Goal: Information Seeking & Learning: Learn about a topic

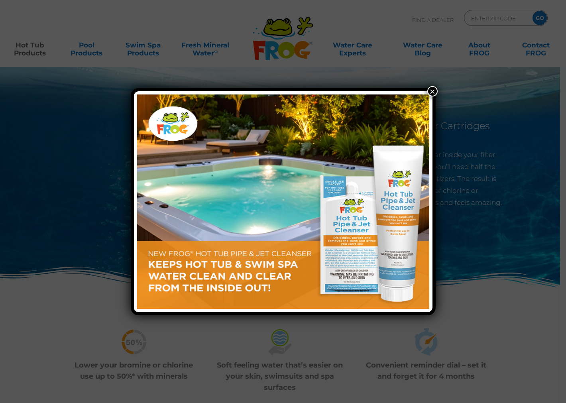
click at [432, 93] on button "×" at bounding box center [432, 91] width 10 height 10
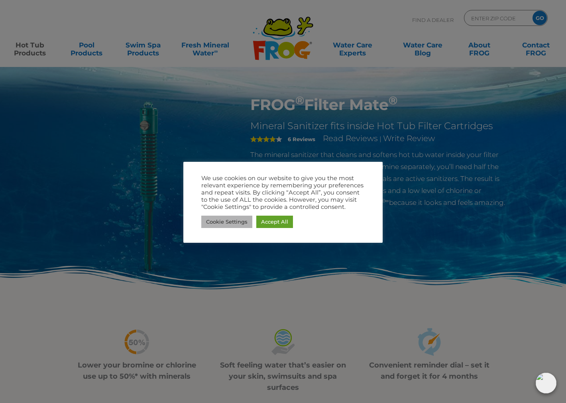
click at [241, 222] on link "Cookie Settings" at bounding box center [226, 222] width 51 height 12
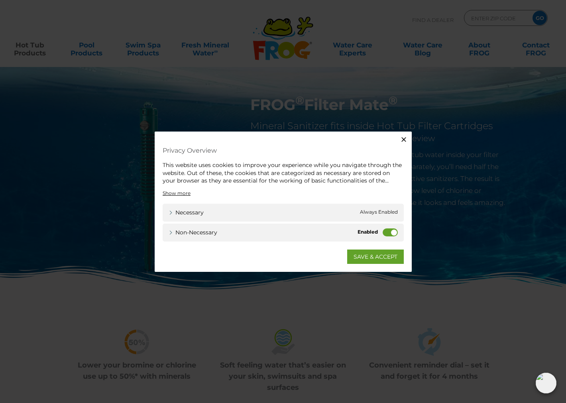
click at [389, 236] on label "Non-necessary" at bounding box center [390, 232] width 15 height 8
click at [0, 0] on input "Non-necessary" at bounding box center [0, 0] width 0 height 0
click at [376, 258] on link "SAVE & ACCEPT" at bounding box center [375, 256] width 57 height 14
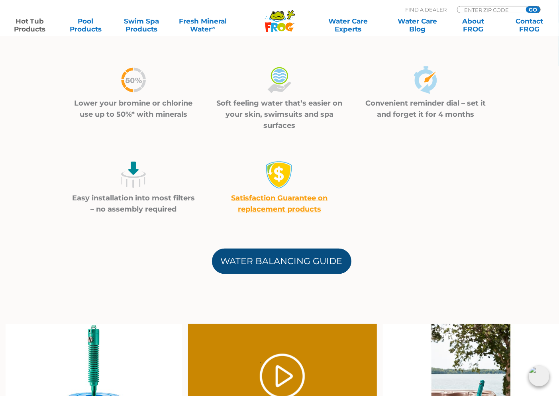
scroll to position [266, 0]
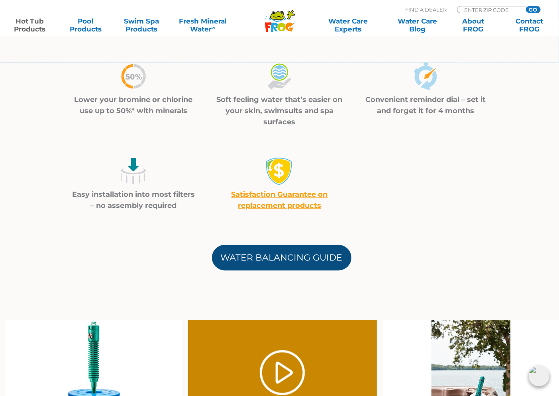
click at [318, 249] on link "Water Balancing Guide" at bounding box center [282, 258] width 140 height 26
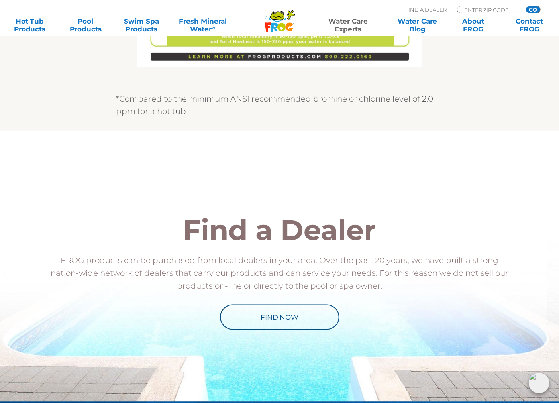
scroll to position [531, 0]
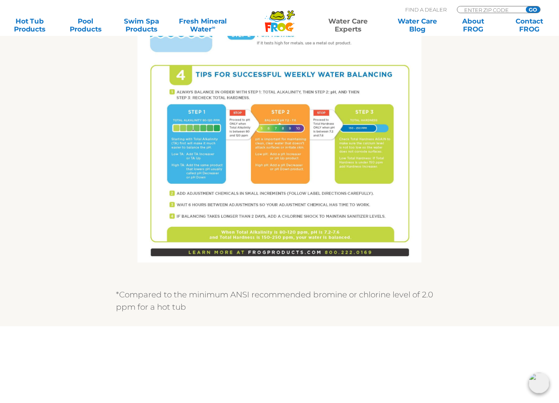
click at [334, 197] on img at bounding box center [280, 79] width 284 height 368
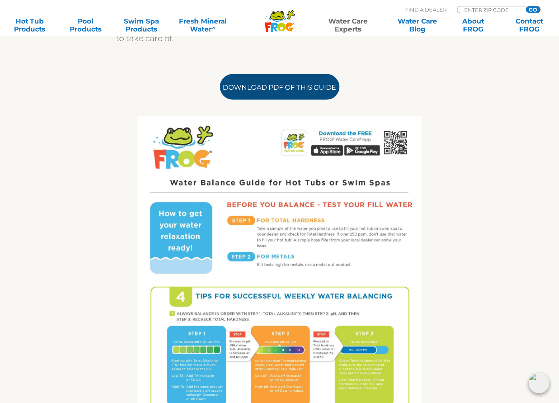
click at [301, 84] on link "Download PDF of this Guide" at bounding box center [280, 87] width 120 height 26
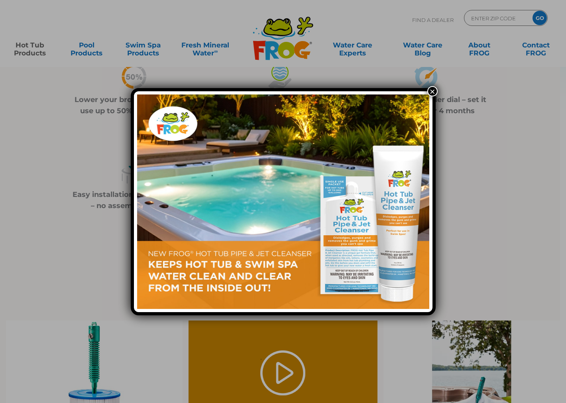
click at [433, 92] on button "×" at bounding box center [432, 91] width 10 height 10
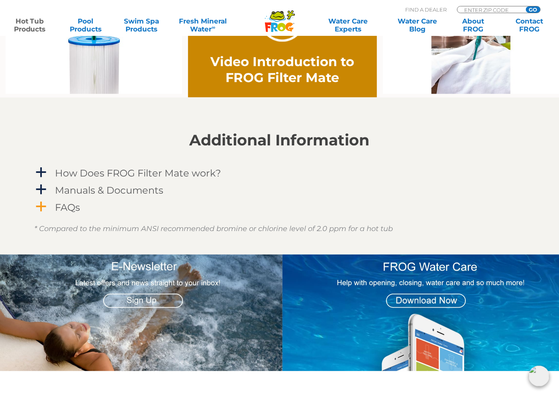
scroll to position [620, 0]
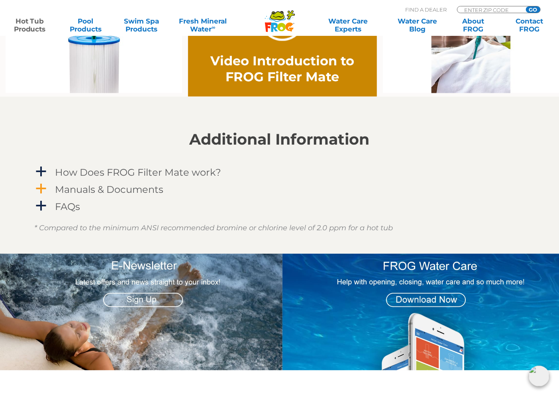
click at [142, 189] on h4 "Manuals & Documents" at bounding box center [109, 189] width 108 height 11
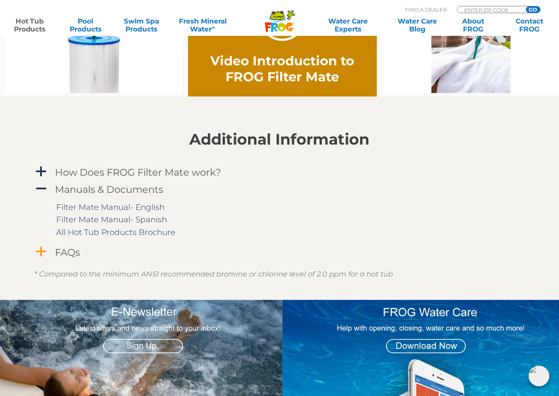
click at [46, 251] on span "a" at bounding box center [41, 252] width 12 height 12
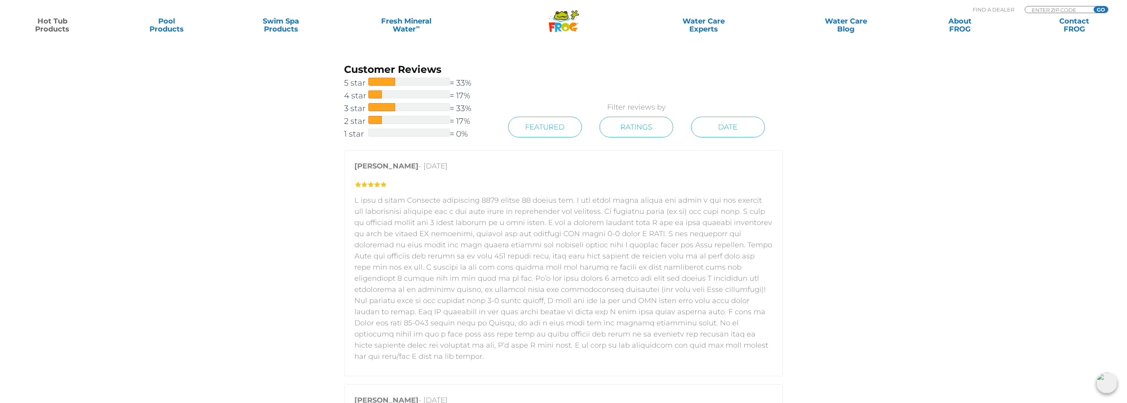
scroll to position [1178, 0]
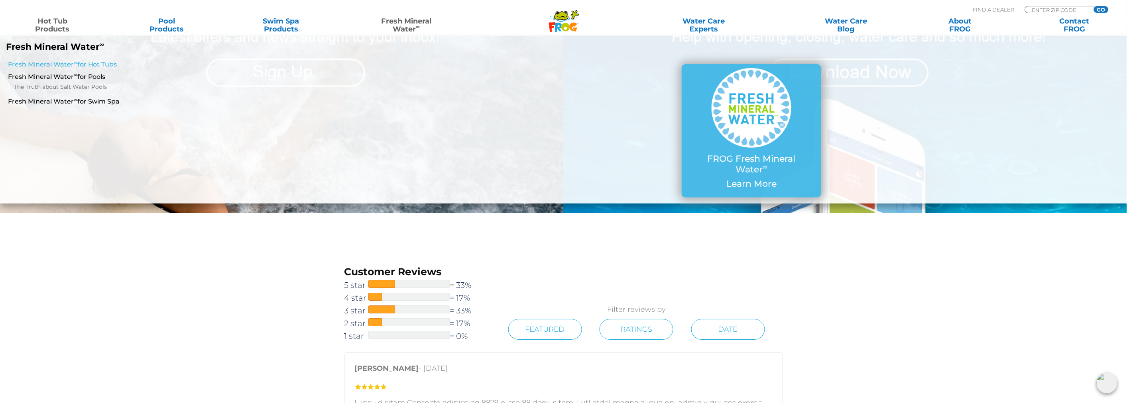
click at [103, 64] on link "Fresh Mineral Water ∞ for Hot Tubs" at bounding box center [192, 64] width 368 height 9
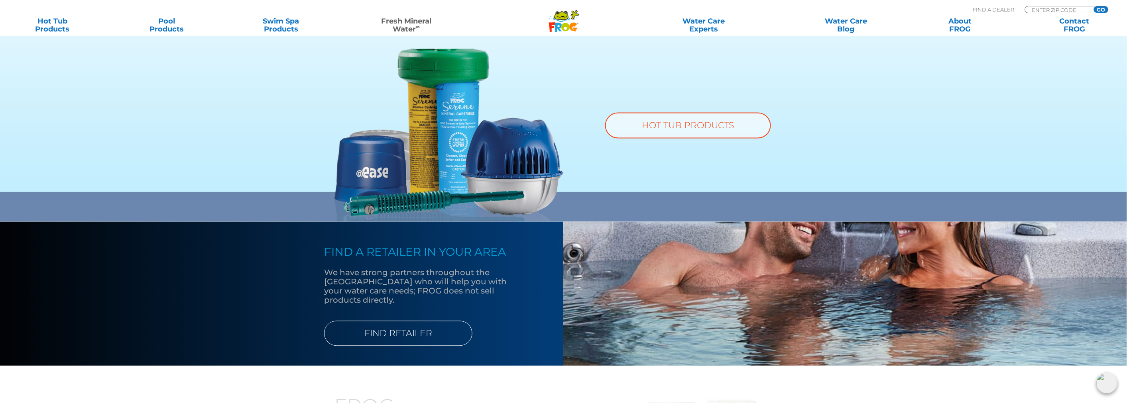
scroll to position [531, 0]
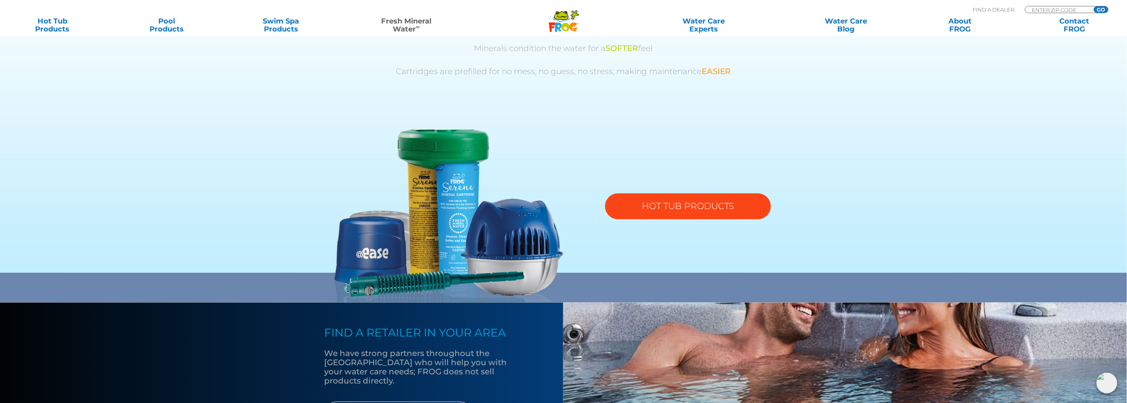
click at [653, 207] on link "HOT TUB PRODUCTS" at bounding box center [688, 207] width 166 height 26
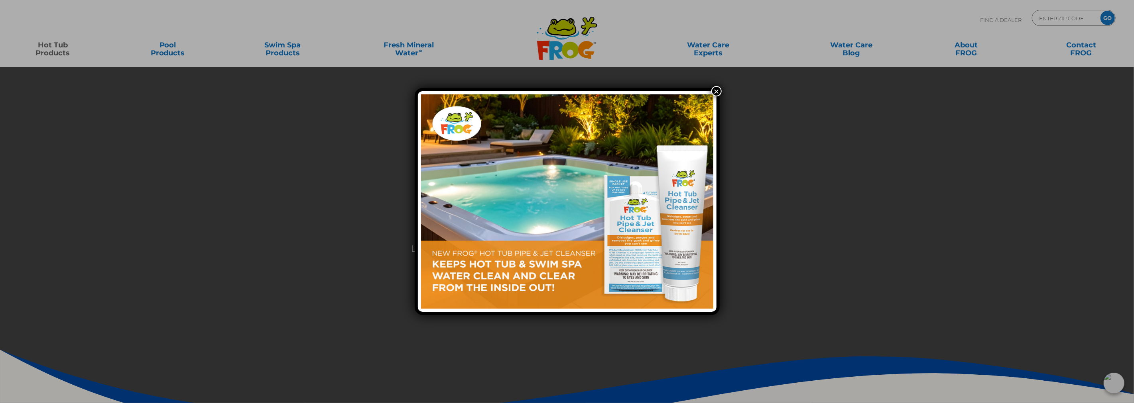
click at [712, 89] on button "×" at bounding box center [716, 91] width 10 height 10
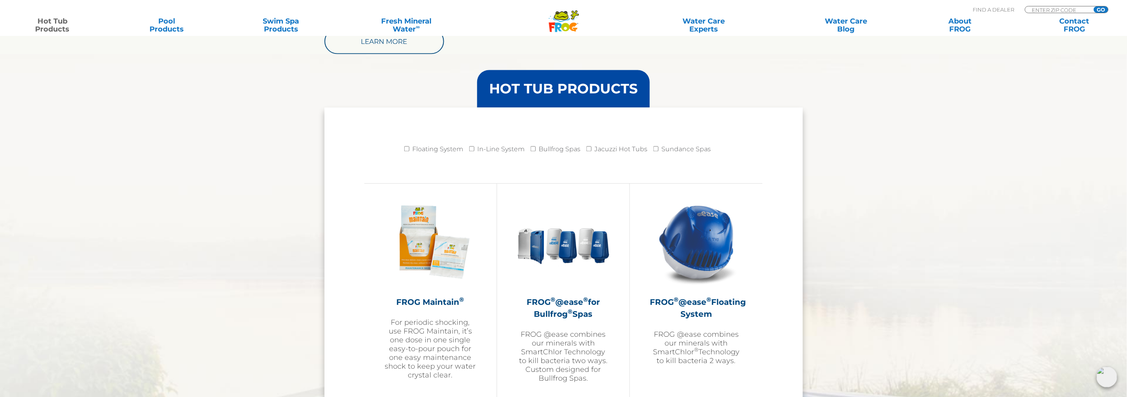
scroll to position [753, 0]
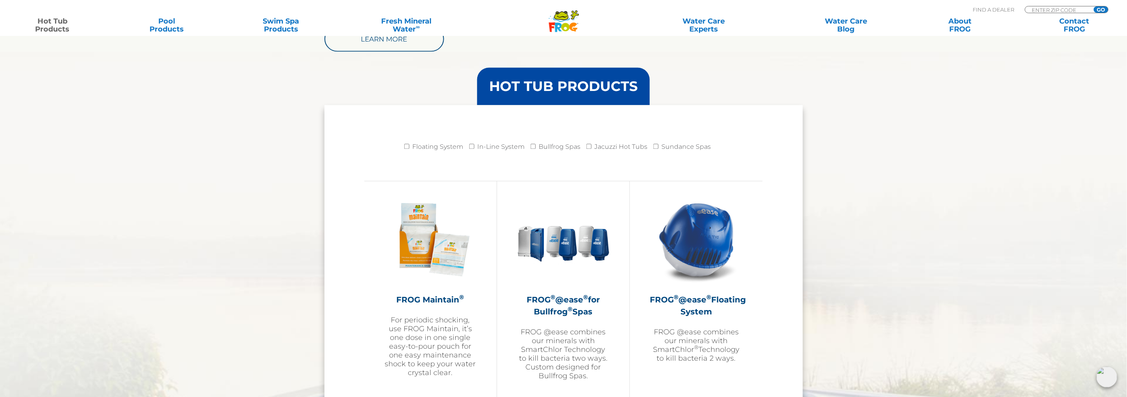
click at [452, 147] on label "Floating System" at bounding box center [437, 147] width 51 height 16
click at [409, 147] on input "Floating System" at bounding box center [406, 146] width 5 height 5
checkbox input "true"
click at [482, 146] on label "In-Line System" at bounding box center [500, 147] width 47 height 16
click at [474, 146] on input "In-Line System" at bounding box center [471, 146] width 5 height 5
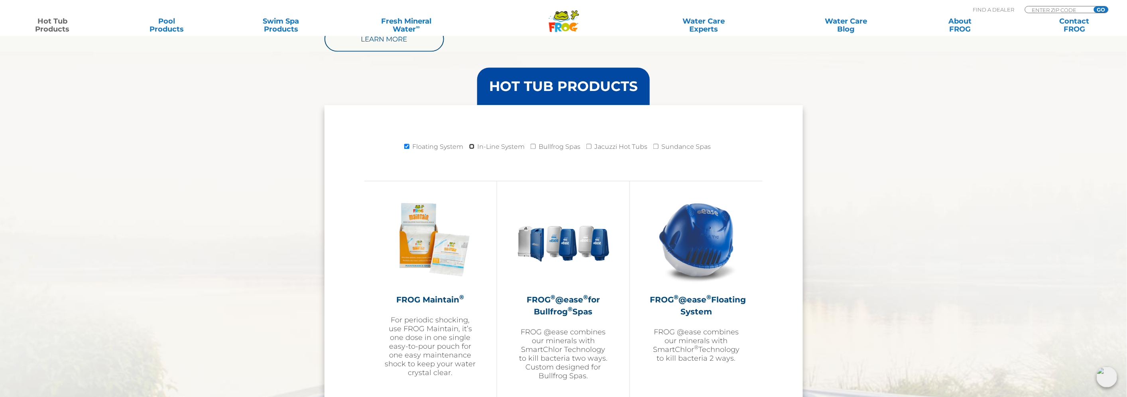
checkbox input "true"
click at [455, 148] on label "Floating System" at bounding box center [437, 147] width 51 height 16
click at [409, 148] on input "Floating System" at bounding box center [406, 146] width 5 height 5
checkbox input "false"
click at [496, 143] on label "In-Line System" at bounding box center [500, 147] width 47 height 16
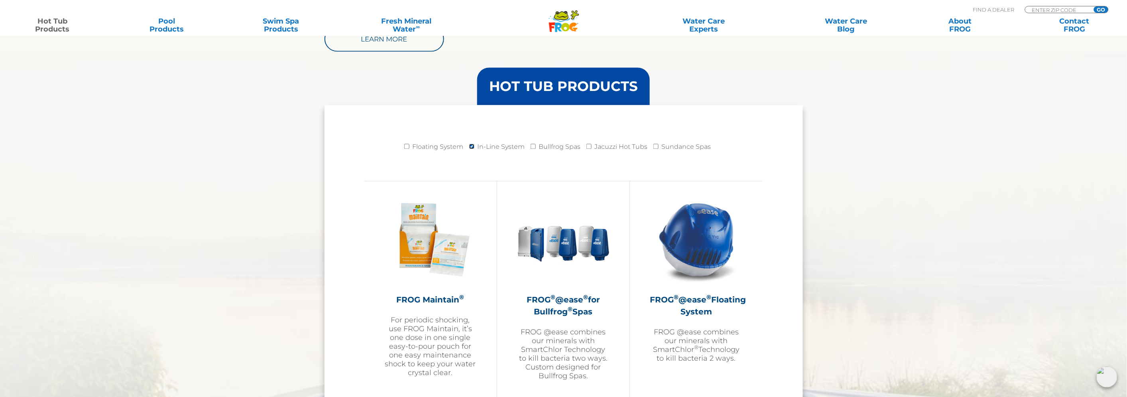
click at [474, 144] on input "In-Line System" at bounding box center [471, 146] width 5 height 5
checkbox input "false"
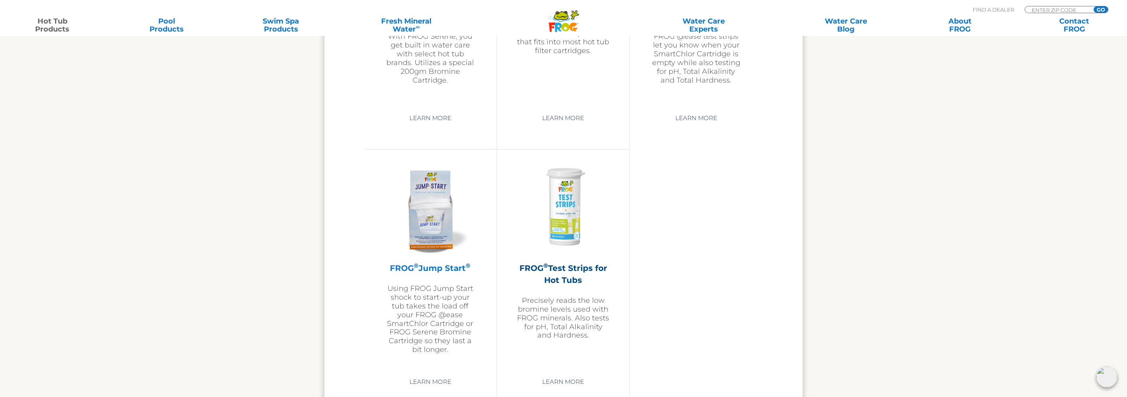
scroll to position [1860, 0]
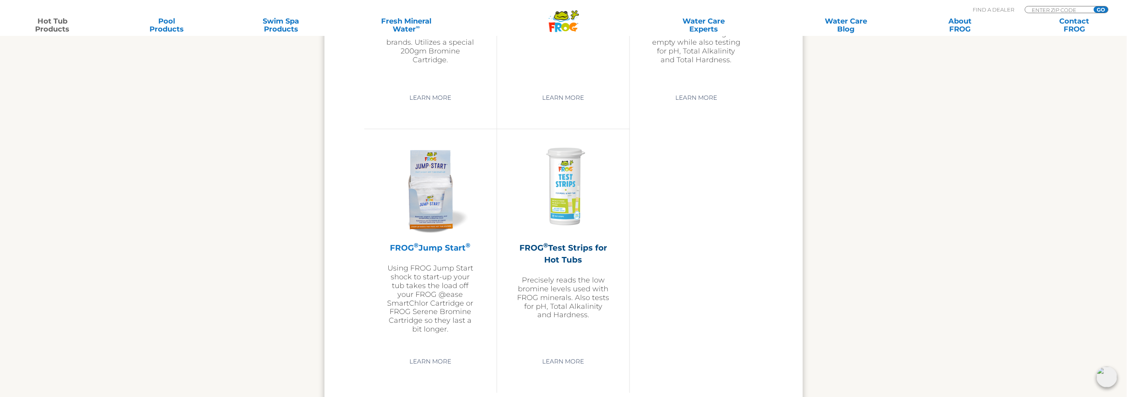
click at [446, 231] on img at bounding box center [430, 187] width 93 height 93
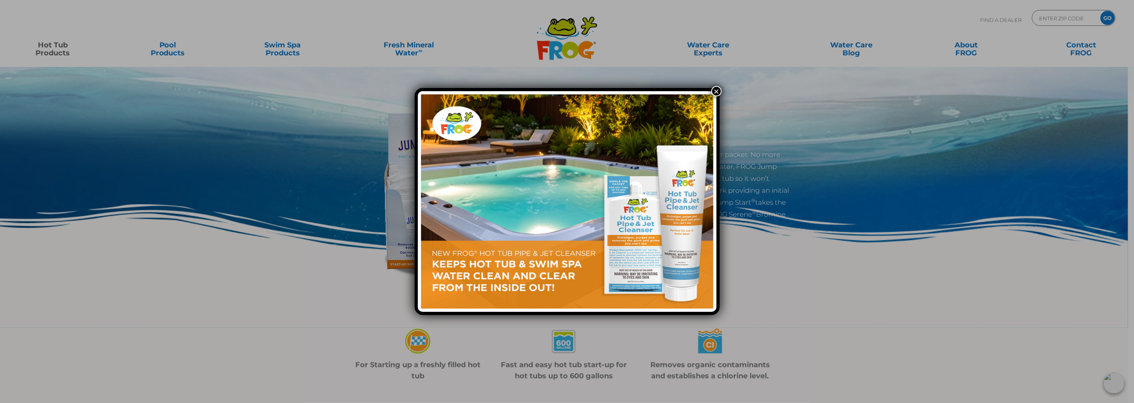
click at [720, 91] on button "×" at bounding box center [716, 91] width 10 height 10
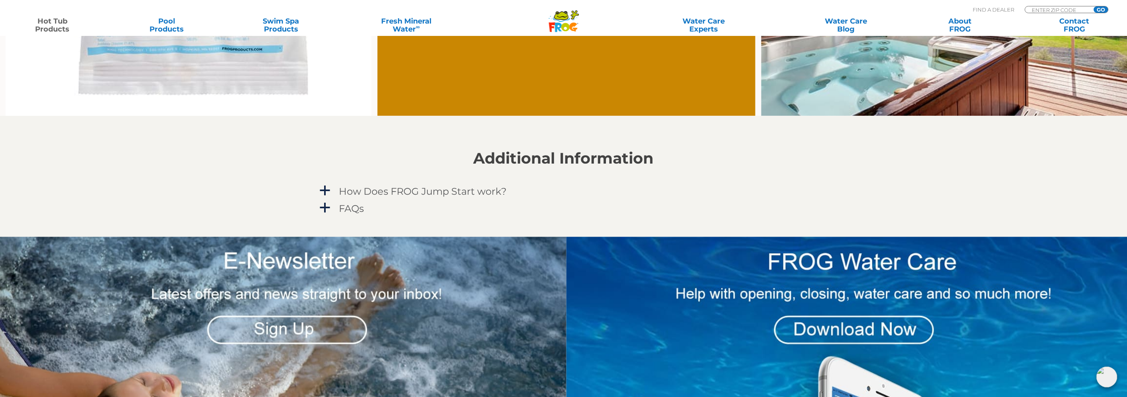
scroll to position [797, 0]
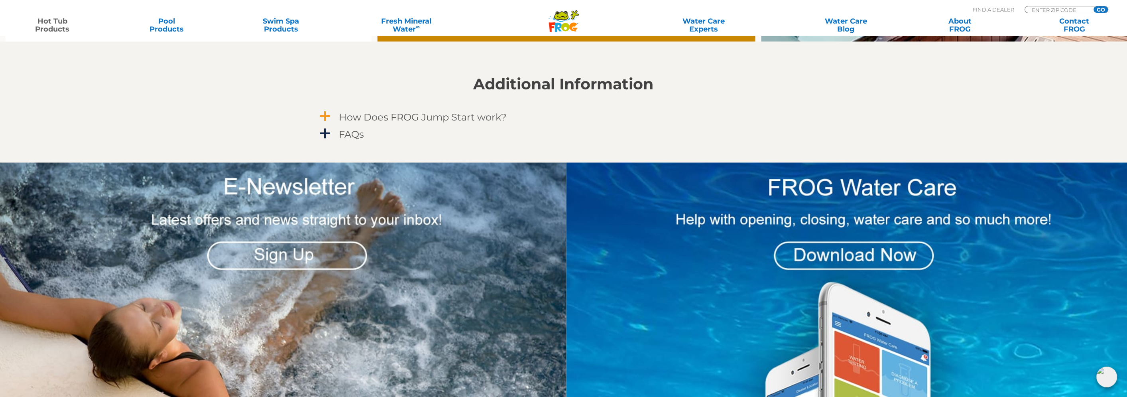
click at [444, 120] on h4 "How Does FROG Jump Start work?" at bounding box center [423, 117] width 168 height 11
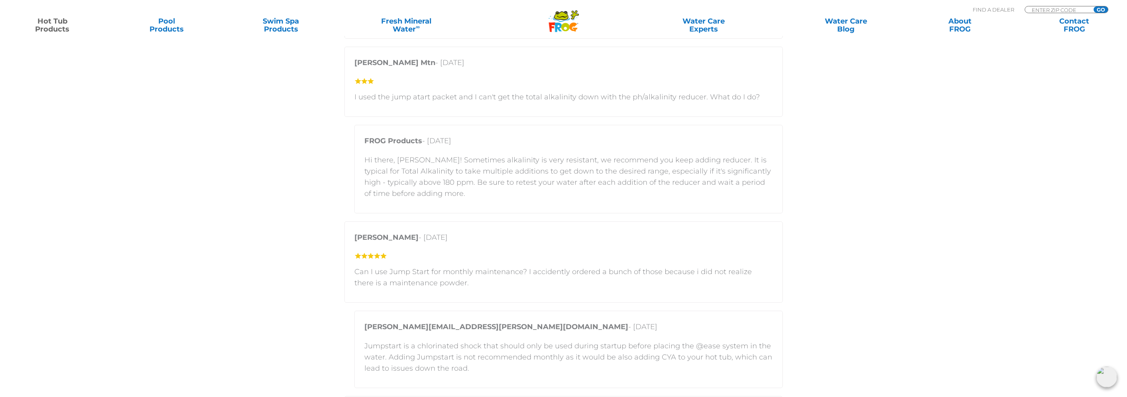
scroll to position [1595, 0]
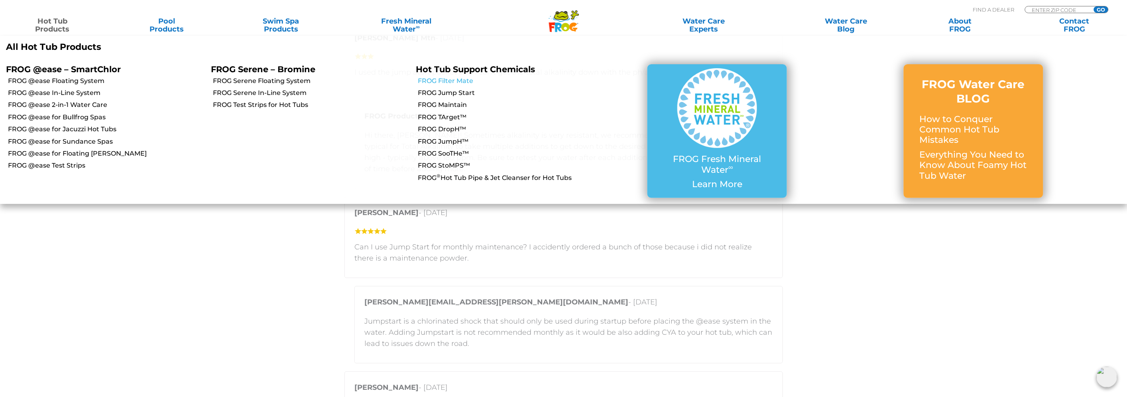
click at [445, 84] on link "FROG Filter Mate" at bounding box center [516, 81] width 197 height 9
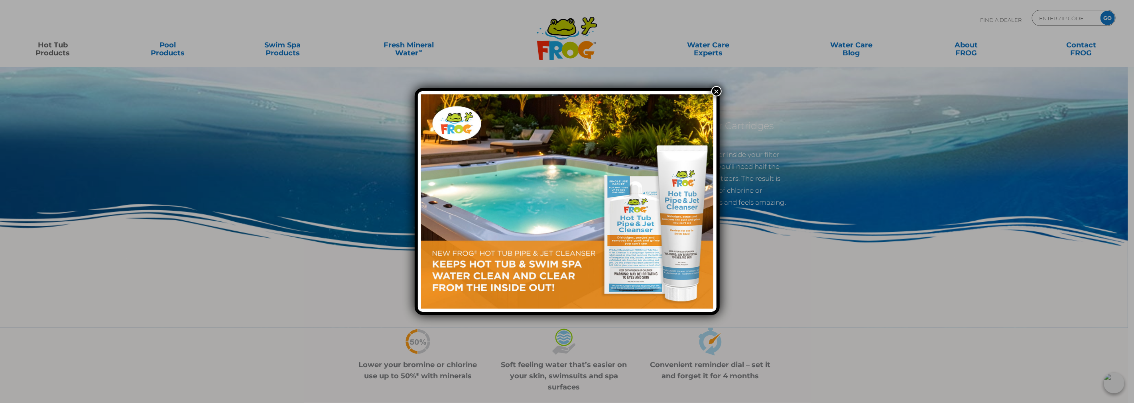
click at [716, 93] on button "×" at bounding box center [716, 91] width 10 height 10
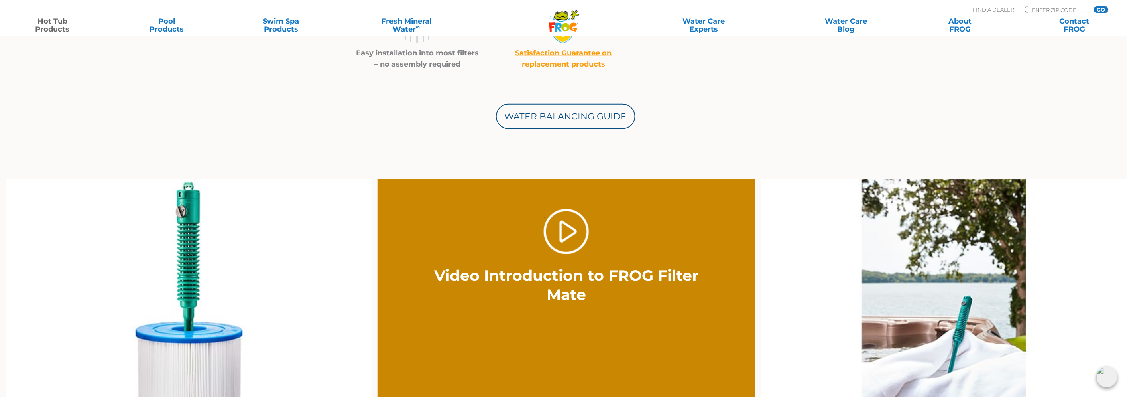
scroll to position [399, 0]
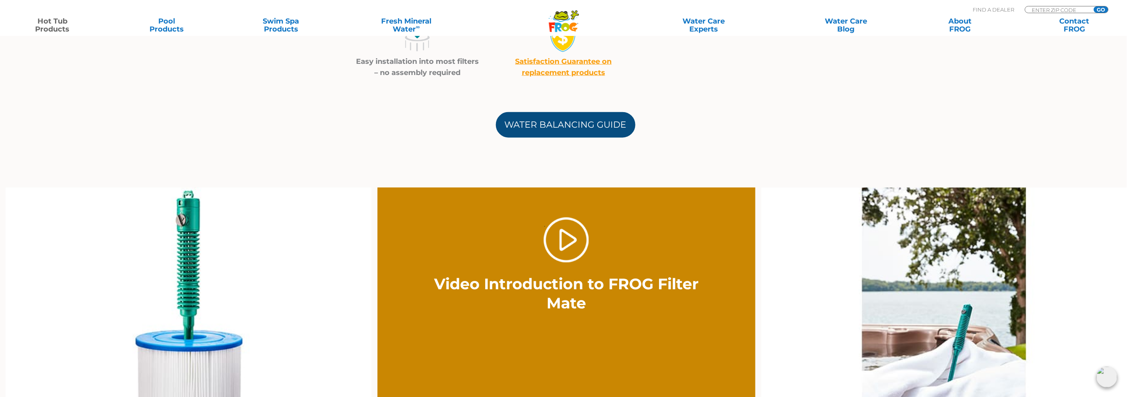
click at [575, 129] on link "Water Balancing Guide" at bounding box center [566, 125] width 140 height 26
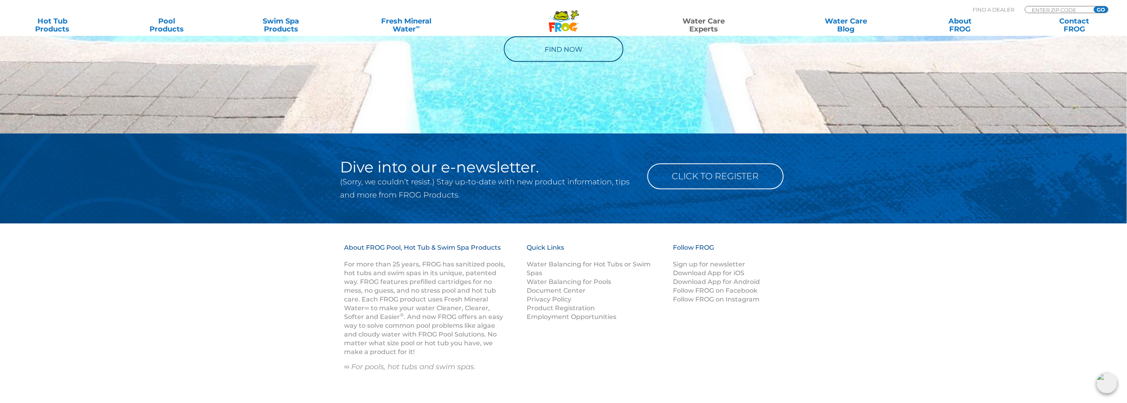
scroll to position [1100, 0]
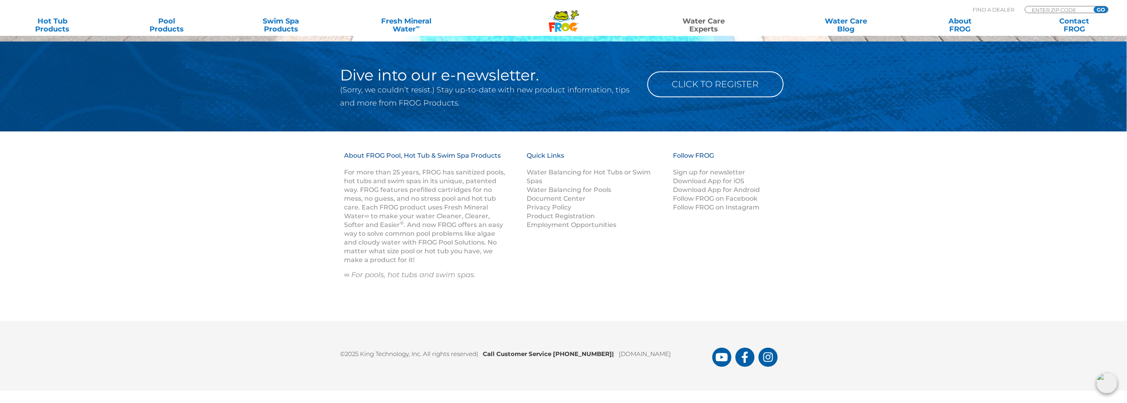
drag, startPoint x: 333, startPoint y: 144, endPoint x: 338, endPoint y: 140, distance: 7.1
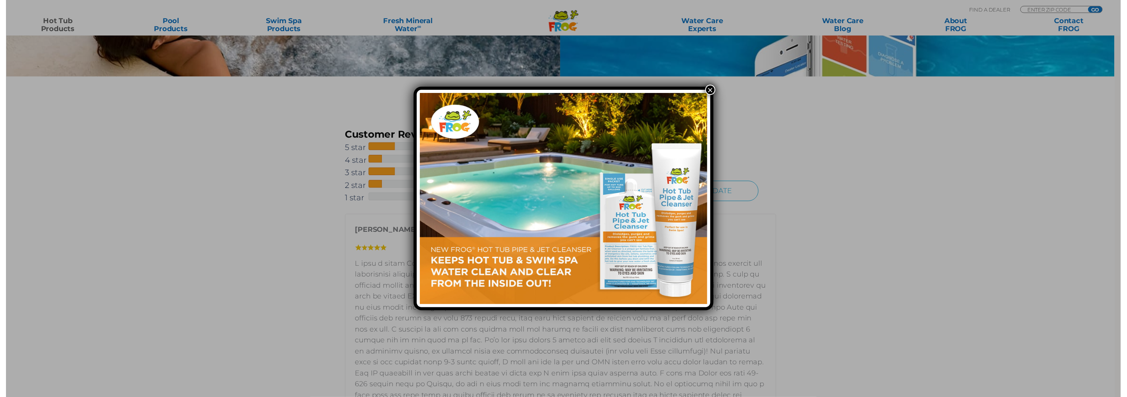
scroll to position [1162, 0]
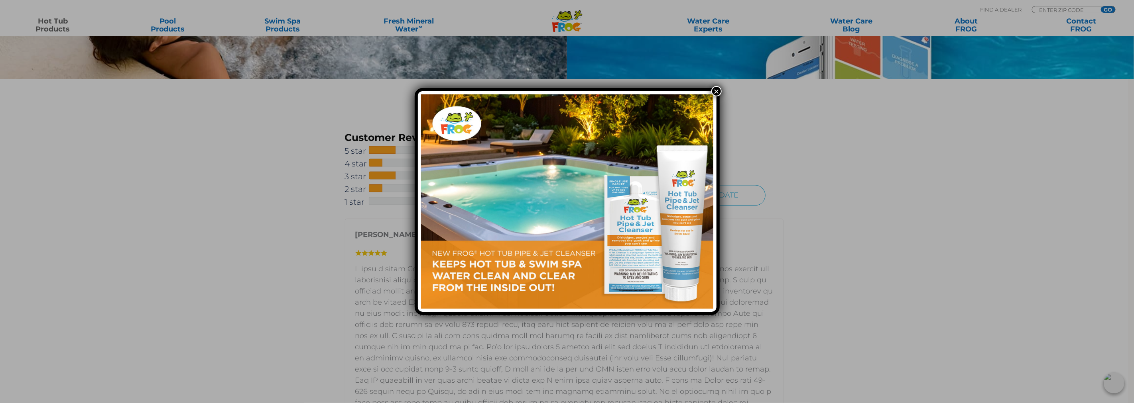
click at [718, 92] on button "×" at bounding box center [716, 91] width 10 height 10
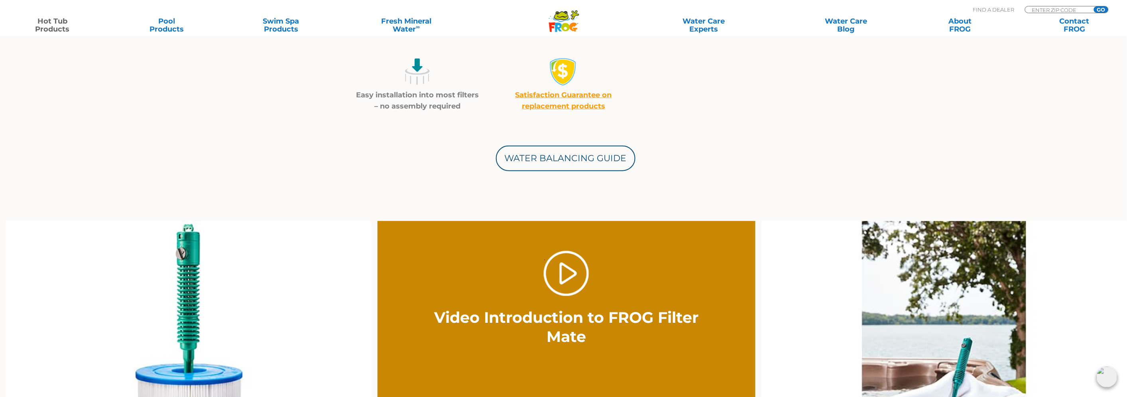
scroll to position [365, 0]
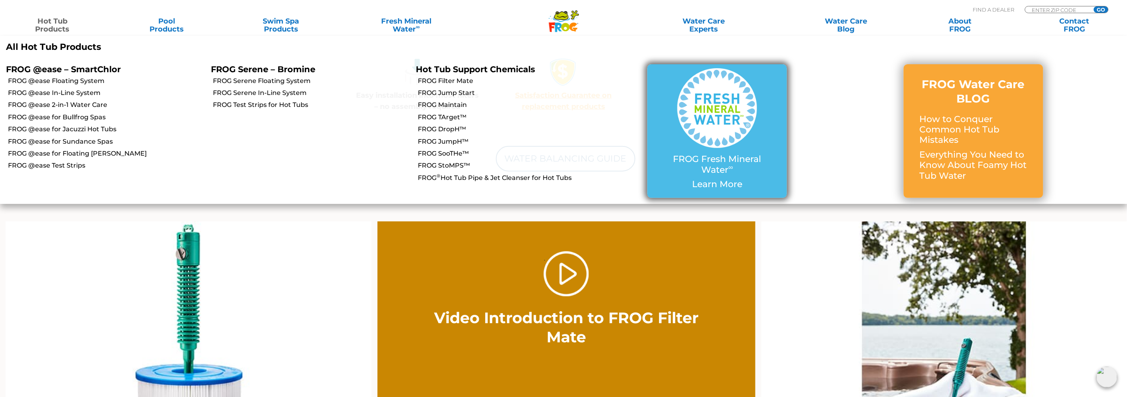
click at [750, 150] on div at bounding box center [717, 111] width 108 height 86
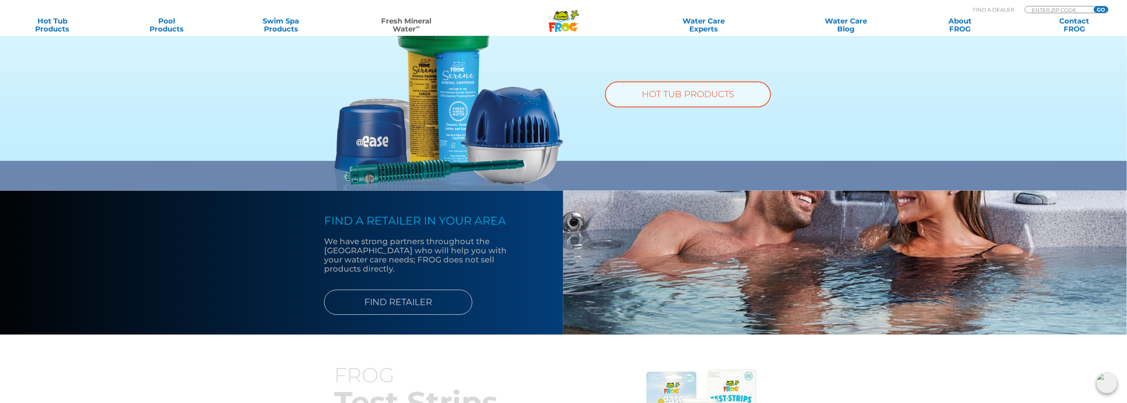
scroll to position [620, 0]
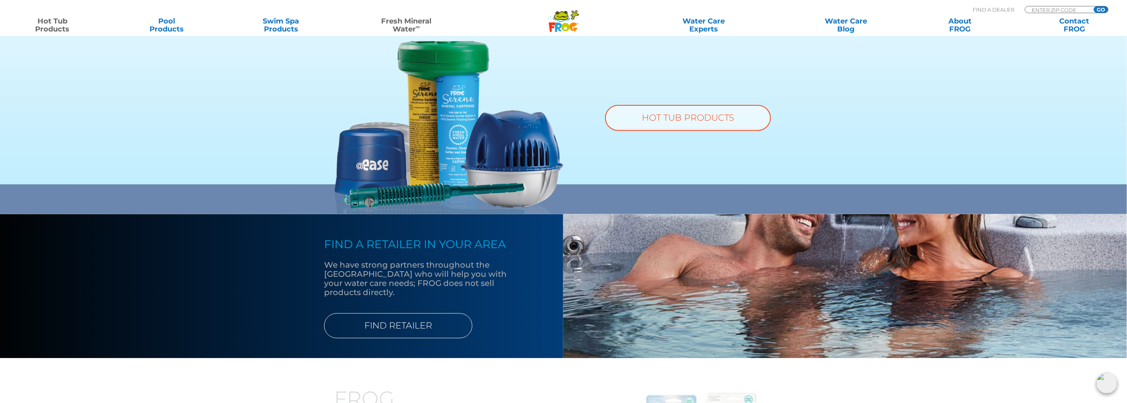
click at [61, 26] on link "Hot Tub Products" at bounding box center [52, 25] width 89 height 16
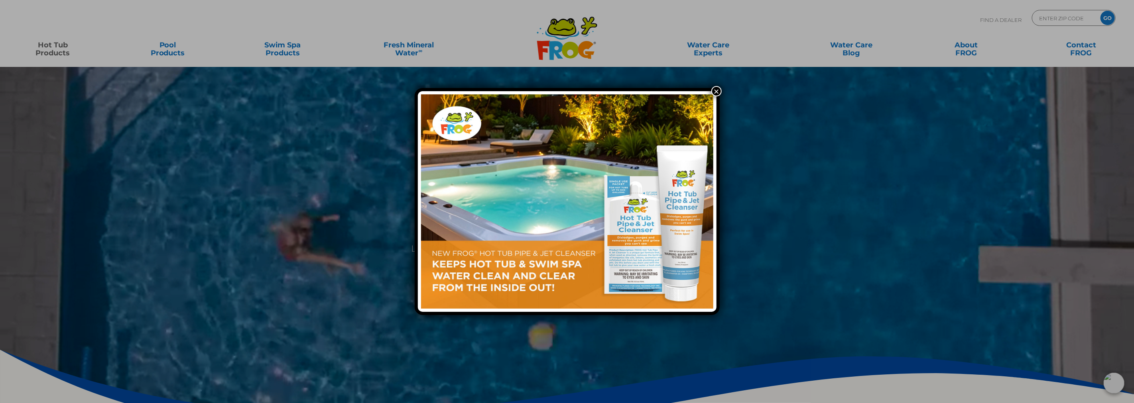
click at [717, 91] on button "×" at bounding box center [716, 91] width 10 height 10
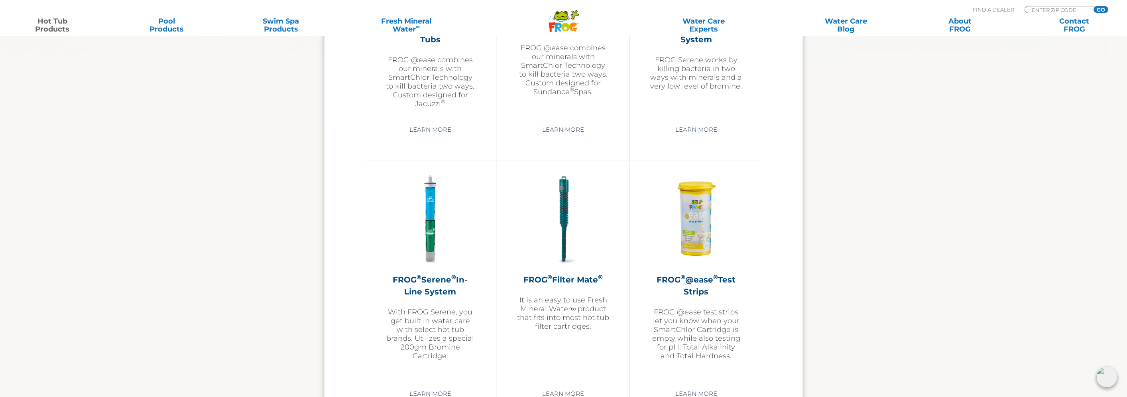
scroll to position [1683, 0]
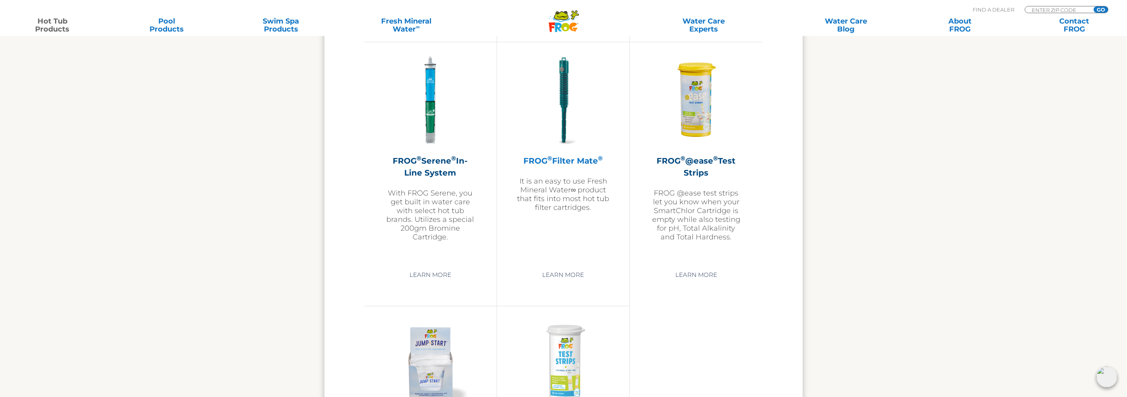
click at [567, 172] on div "FROG ® Filter Mate ® It is an easy to use Fresh Mineral Water∞ product that fit…" at bounding box center [563, 183] width 93 height 57
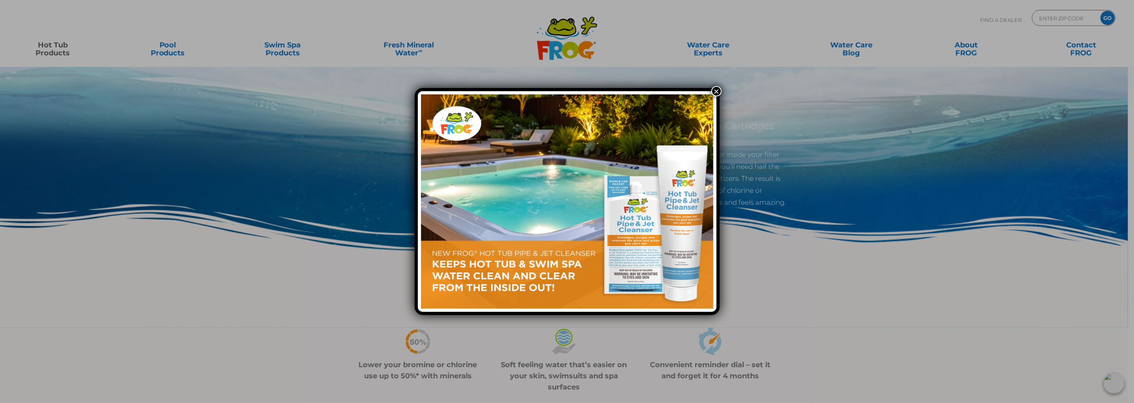
click at [715, 88] on button "×" at bounding box center [716, 91] width 10 height 10
